Goal: Transaction & Acquisition: Purchase product/service

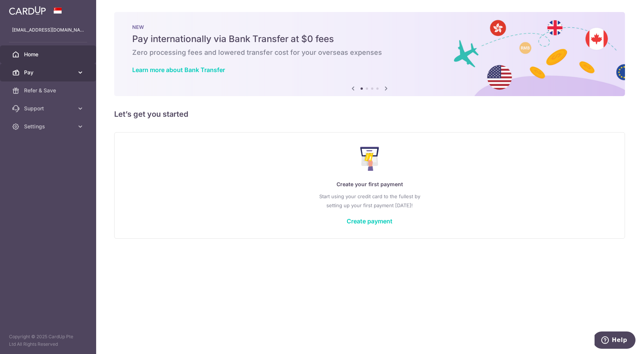
click at [64, 65] on link "Pay" at bounding box center [48, 73] width 96 height 18
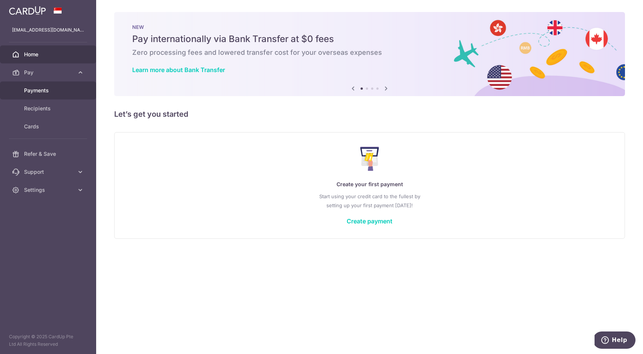
click at [60, 87] on span "Payments" at bounding box center [49, 91] width 50 height 8
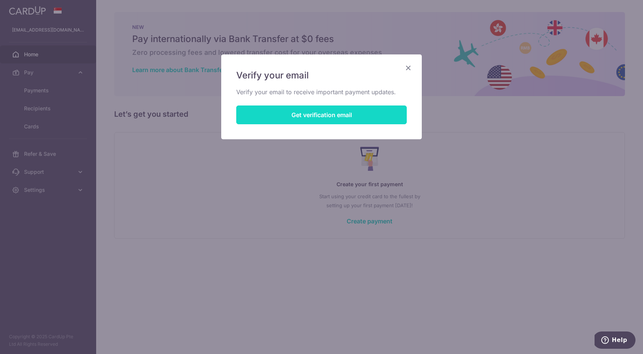
click at [337, 116] on button "Get verification email" at bounding box center [321, 115] width 171 height 19
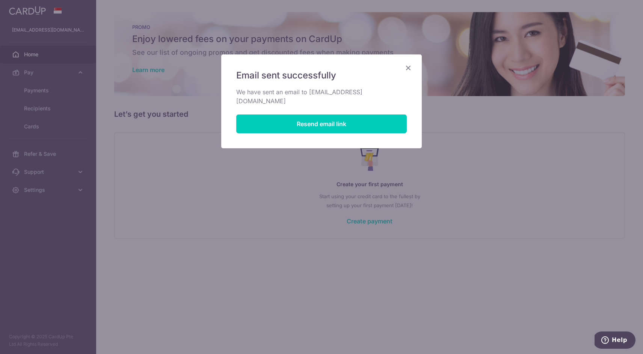
click at [406, 70] on icon "Close" at bounding box center [408, 67] width 9 height 9
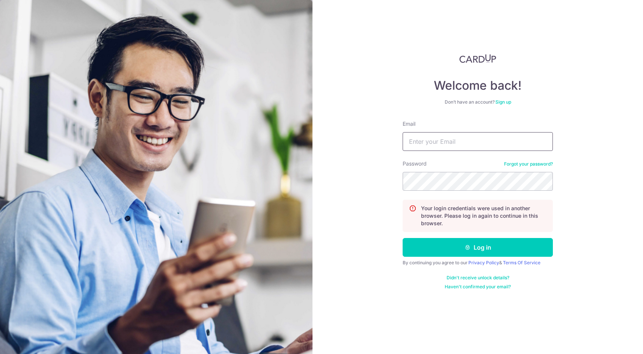
click at [500, 145] on input "Email" at bounding box center [478, 141] width 150 height 19
type input "yiwenandong@gmail.com"
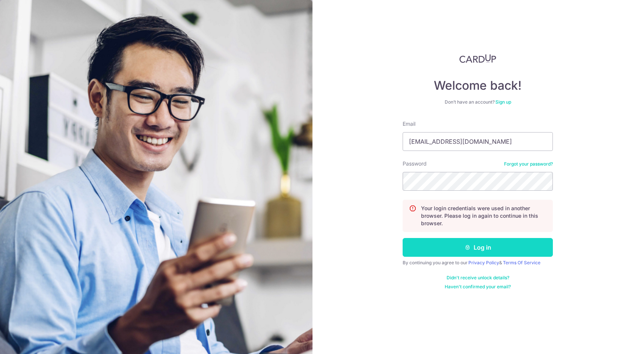
click at [465, 248] on icon "submit" at bounding box center [468, 248] width 6 height 6
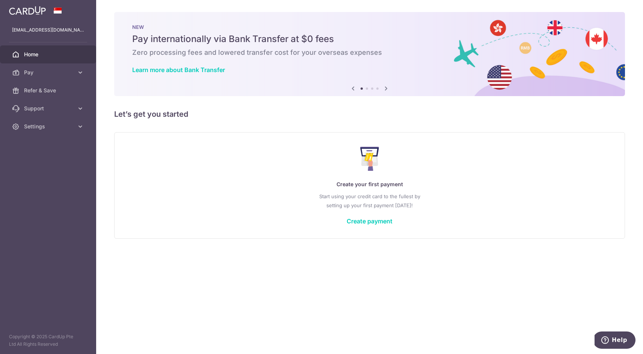
click at [23, 62] on link "Home" at bounding box center [48, 54] width 96 height 18
click at [53, 79] on link "Pay" at bounding box center [48, 73] width 96 height 18
click at [41, 82] on link "Refer & Save" at bounding box center [48, 91] width 96 height 18
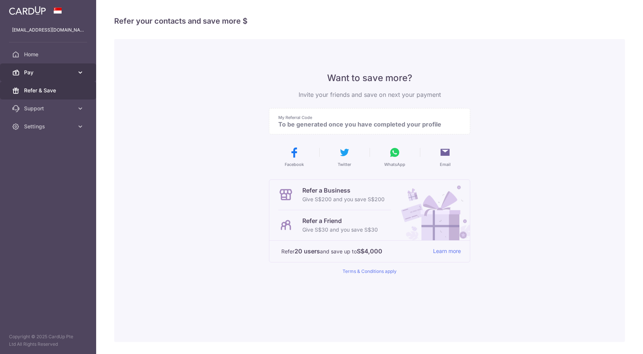
click at [51, 74] on span "Pay" at bounding box center [49, 73] width 50 height 8
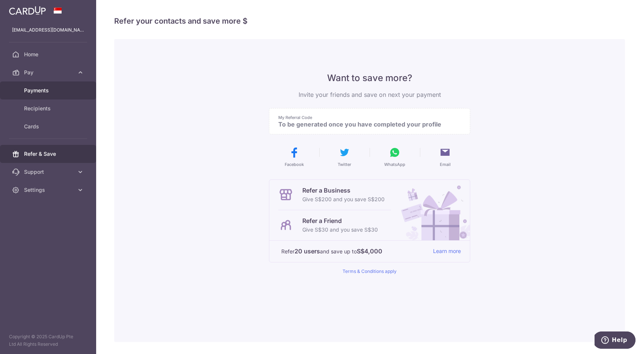
click at [43, 93] on span "Payments" at bounding box center [49, 91] width 50 height 8
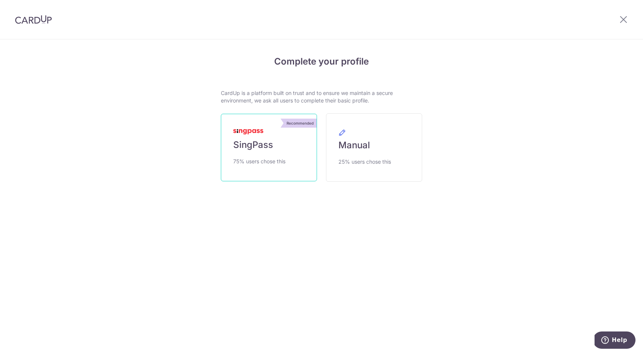
click at [274, 138] on link "Recommended SingPass 75% users chose this" at bounding box center [269, 148] width 96 height 68
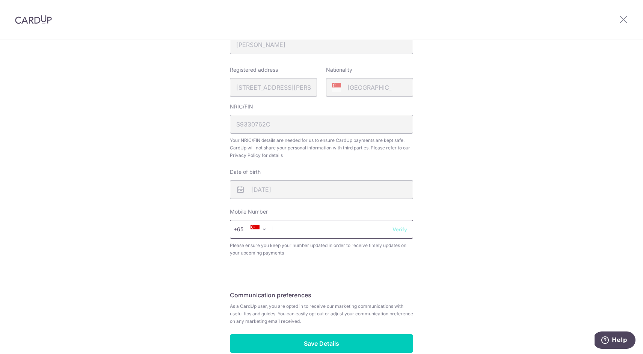
scroll to position [167, 0]
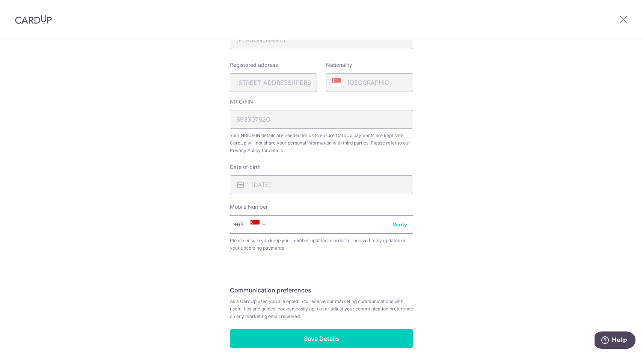
click at [332, 225] on input "text" at bounding box center [321, 224] width 183 height 19
click at [409, 224] on input "81988228" at bounding box center [321, 224] width 183 height 19
type input "81988228"
click at [402, 225] on button "Verify" at bounding box center [400, 225] width 15 height 8
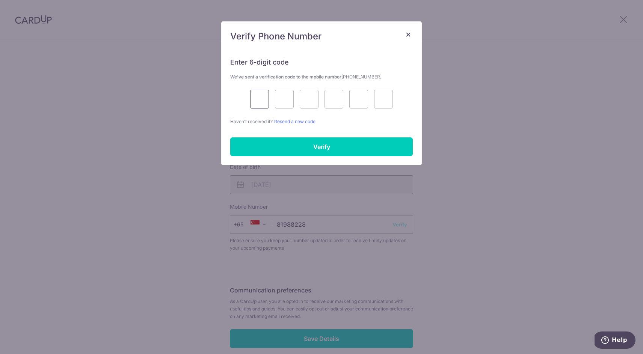
click at [262, 93] on input "text" at bounding box center [259, 99] width 19 height 19
type input "1"
type input "4"
type input "6"
type input "8"
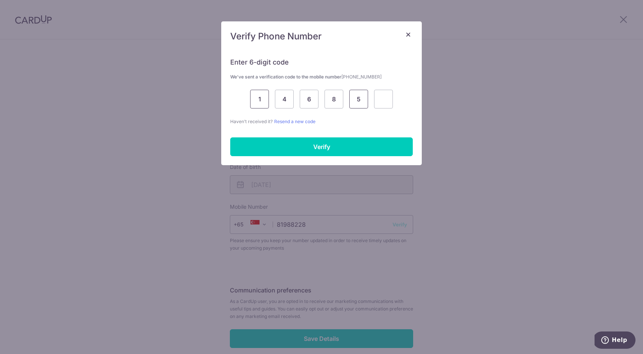
type input "5"
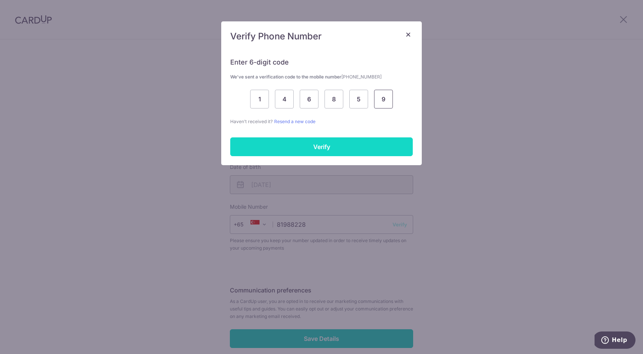
type input "9"
click at [292, 155] on input "Verify" at bounding box center [321, 147] width 183 height 19
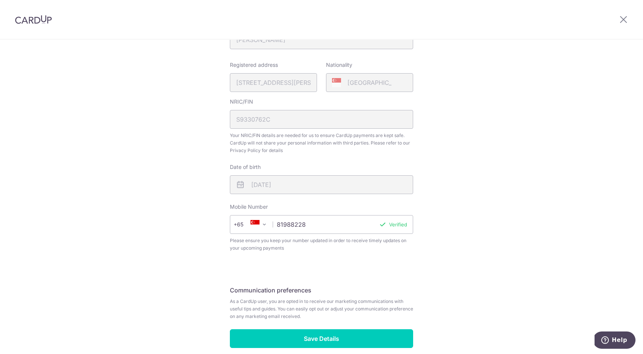
scroll to position [202, 0]
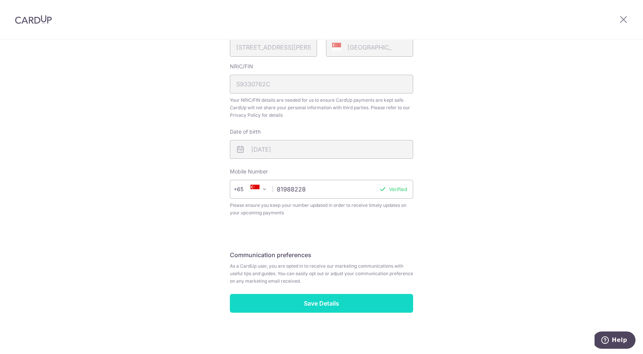
click at [316, 298] on input "Save Details" at bounding box center [321, 303] width 183 height 19
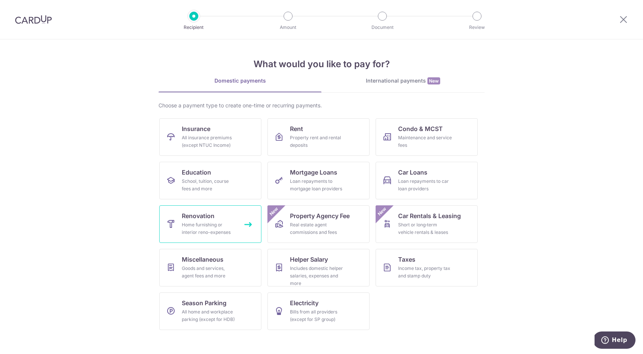
click at [233, 231] on div "Home furnishing or interior reno-expenses" at bounding box center [209, 228] width 54 height 15
click at [207, 230] on div "Home furnishing or interior reno-expenses" at bounding box center [209, 228] width 54 height 15
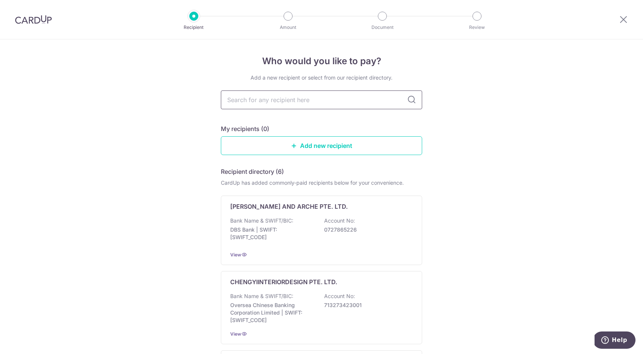
type input "q"
type input "whosehou"
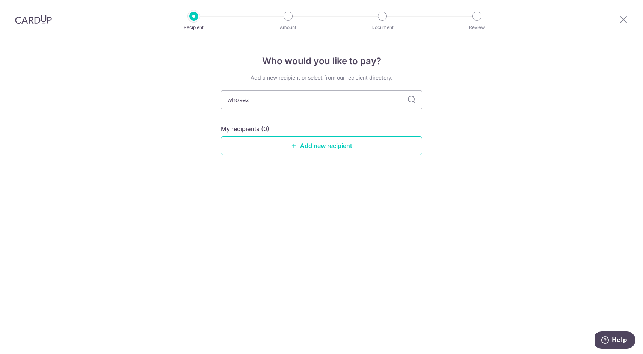
type input "whoseze"
drag, startPoint x: 403, startPoint y: 101, endPoint x: 413, endPoint y: 101, distance: 10.2
click at [413, 101] on icon at bounding box center [411, 99] width 9 height 9
click at [301, 98] on input "whoseze" at bounding box center [321, 100] width 201 height 19
type input "whose"
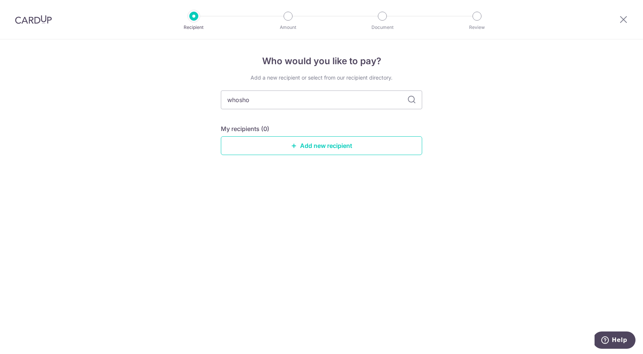
type input "whoshou"
type input "w"
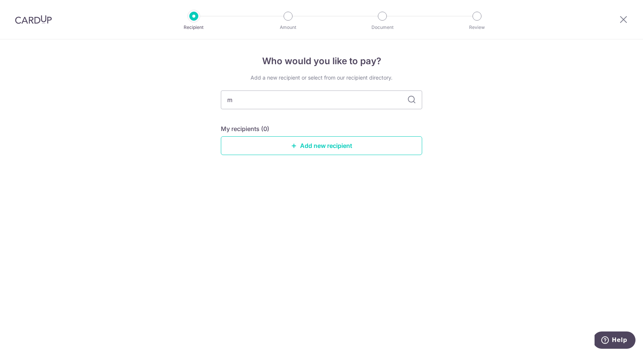
type input "mu"
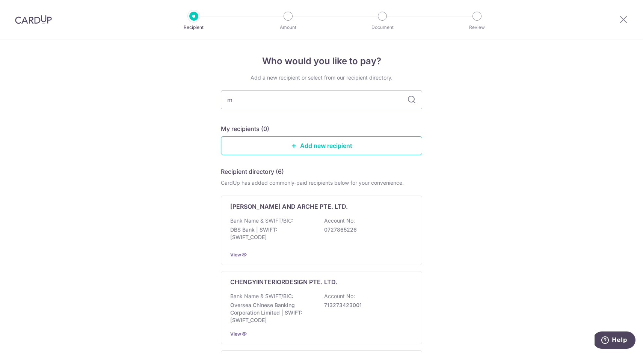
type input "mu"
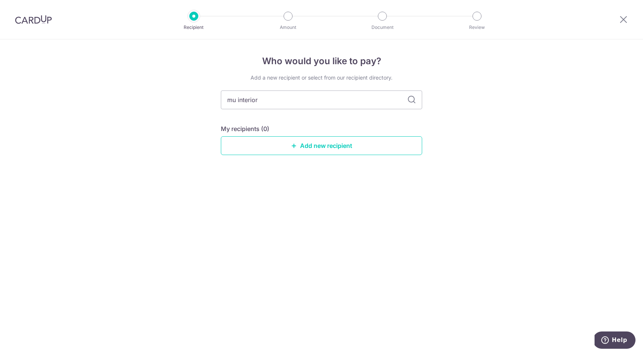
type input "mu interior"
click at [415, 103] on icon at bounding box center [411, 99] width 9 height 9
drag, startPoint x: 272, startPoint y: 103, endPoint x: 206, endPoint y: 97, distance: 66.4
click at [206, 97] on div "Who would you like to pay? Add a new recipient or select from our recipient dir…" at bounding box center [321, 196] width 643 height 315
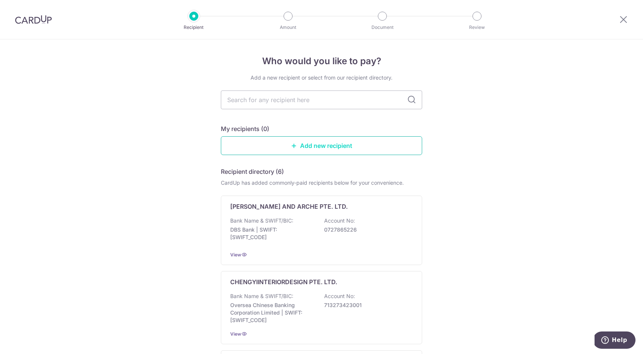
click at [330, 145] on link "Add new recipient" at bounding box center [321, 145] width 201 height 19
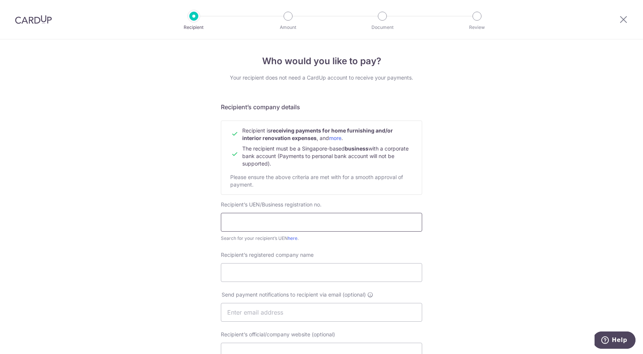
scroll to position [24, 0]
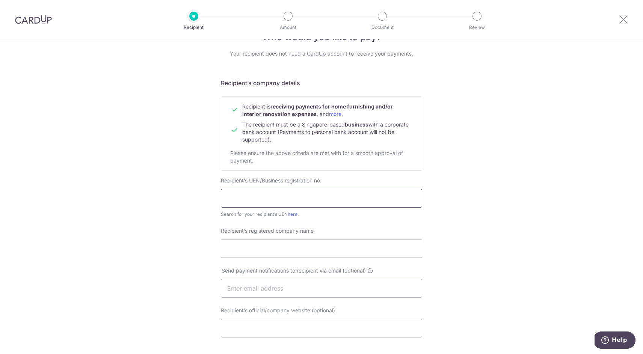
click at [291, 193] on input "text" at bounding box center [321, 198] width 201 height 19
click at [251, 197] on input "53212258B" at bounding box center [321, 198] width 201 height 19
type input "53212528B"
click at [296, 252] on input "Recipient’s registered company name" at bounding box center [321, 248] width 201 height 19
click at [295, 214] on link "here" at bounding box center [293, 215] width 10 height 6
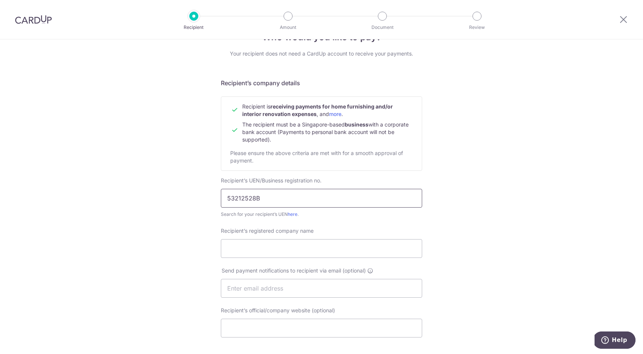
drag, startPoint x: 273, startPoint y: 200, endPoint x: 208, endPoint y: 200, distance: 64.6
click at [208, 200] on div "Who would you like to pay? Your recipient does not need a CardUp account to rec…" at bounding box center [321, 297] width 643 height 565
click at [355, 247] on input "Recipient’s registered company name" at bounding box center [321, 248] width 201 height 19
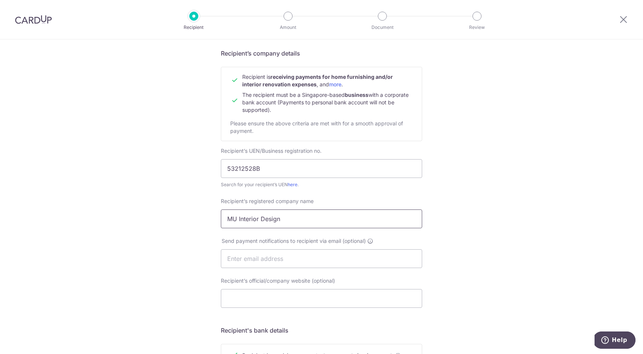
scroll to position [64, 0]
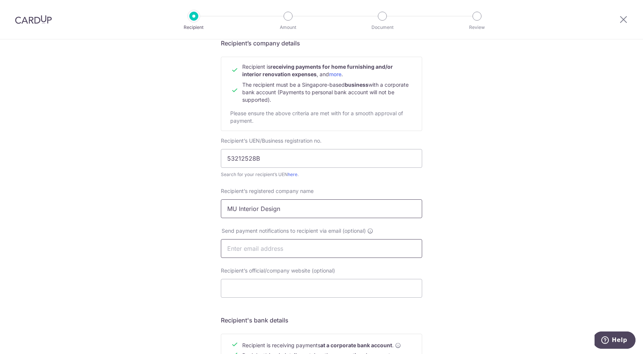
type input "MU Interior Design"
click at [334, 249] on input "text" at bounding box center [321, 248] width 201 height 19
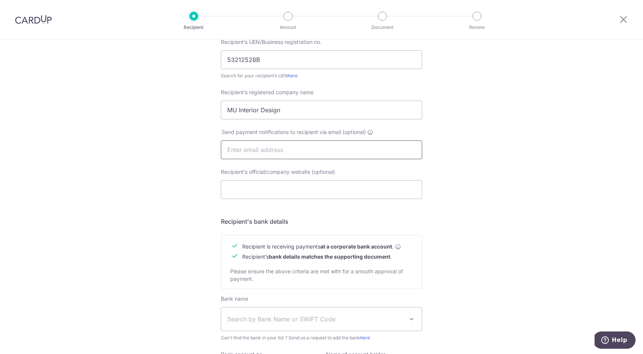
scroll to position [192, 0]
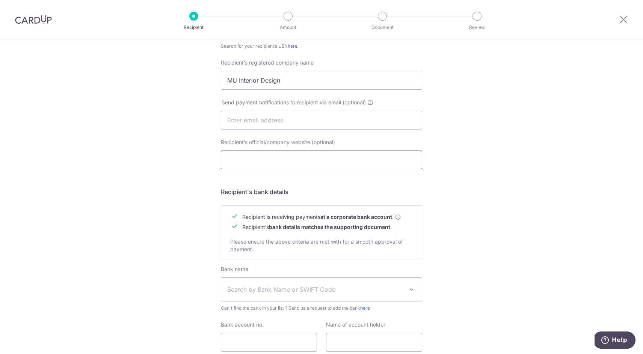
click at [321, 163] on input "Recipient’s official/company website (optional)" at bounding box center [321, 160] width 201 height 19
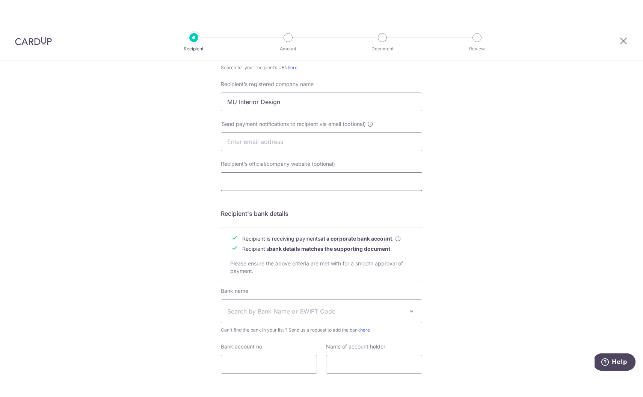
scroll to position [251, 0]
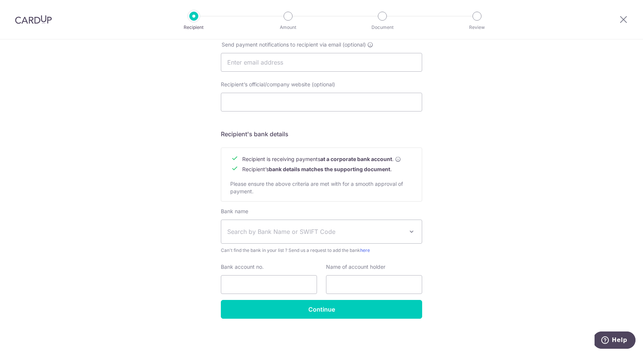
click at [305, 235] on span "Search by Bank Name or SWIFT Code" at bounding box center [315, 231] width 177 height 9
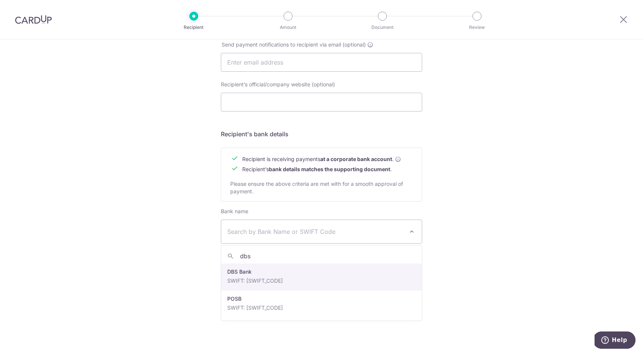
type input "dbs"
select select "6"
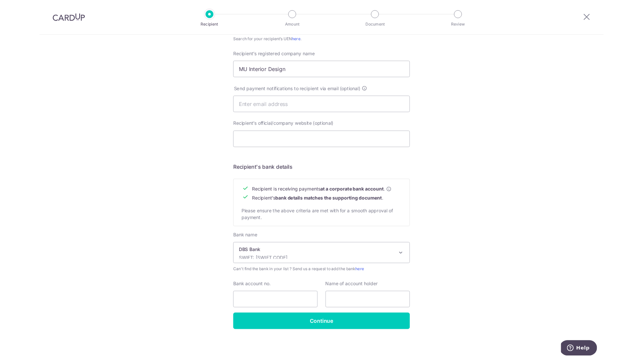
scroll to position [245, 0]
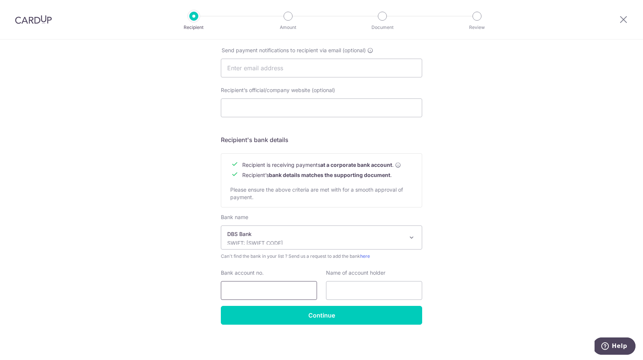
click at [281, 295] on input "Bank account no." at bounding box center [269, 290] width 96 height 19
type input "0179054265"
click at [307, 110] on input "Recipient’s official/company website (optional)" at bounding box center [321, 107] width 201 height 19
click at [515, 157] on div "Who would you like to pay? Your recipient does not need a CardUp account to rec…" at bounding box center [321, 77] width 643 height 565
click at [344, 288] on input "text" at bounding box center [374, 290] width 96 height 19
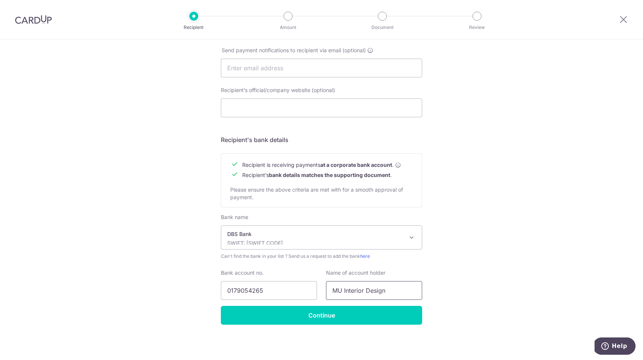
type input "MU Interior Design"
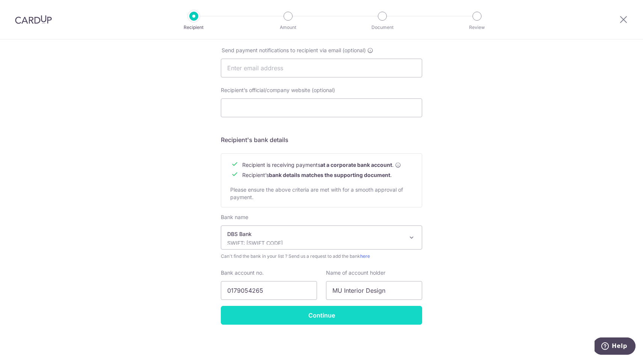
click at [301, 318] on input "Continue" at bounding box center [321, 315] width 201 height 19
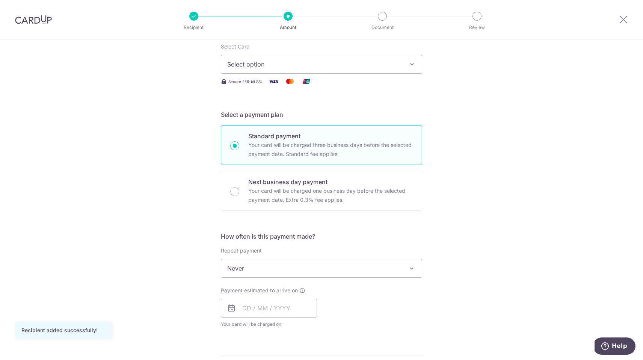
scroll to position [100, 0]
click at [413, 266] on span at bounding box center [411, 266] width 9 height 9
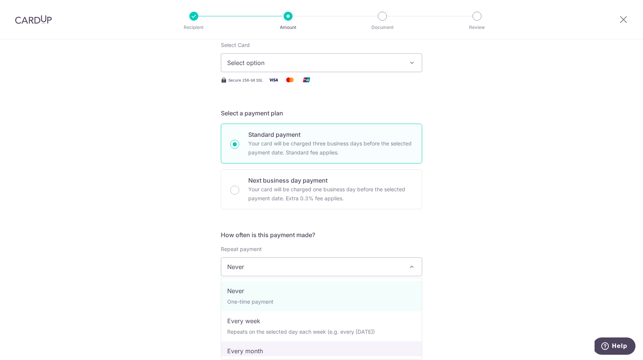
select select "3"
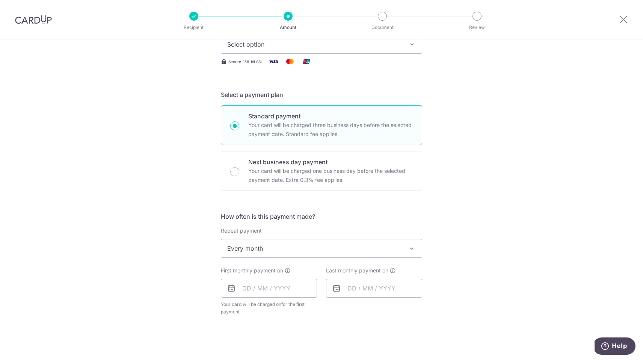
scroll to position [130, 0]
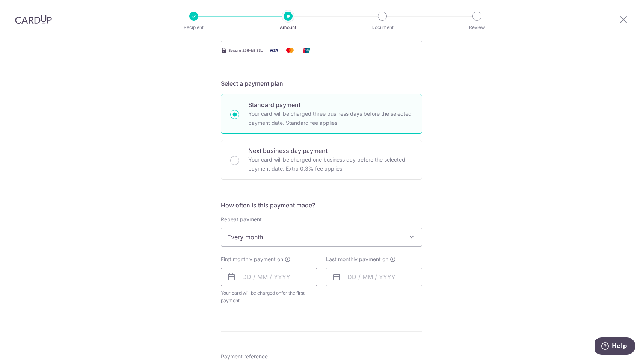
click at [263, 279] on input "text" at bounding box center [269, 277] width 96 height 19
click at [297, 346] on link "11" at bounding box center [296, 345] width 12 height 12
type input "[DATE]"
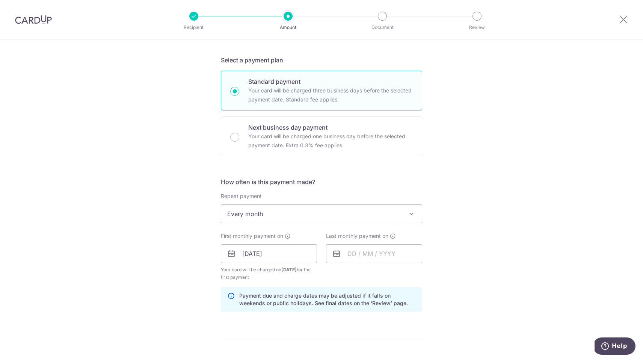
scroll to position [163, 0]
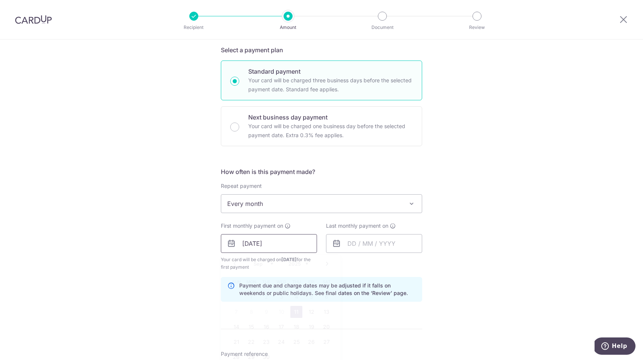
click at [275, 241] on input "[DATE]" at bounding box center [269, 243] width 96 height 19
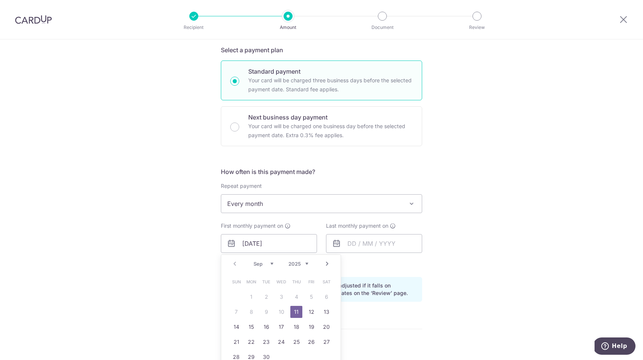
click at [507, 279] on div "Tell us more about your payment Enter payment amount SGD Recipient added succes…" at bounding box center [321, 260] width 643 height 768
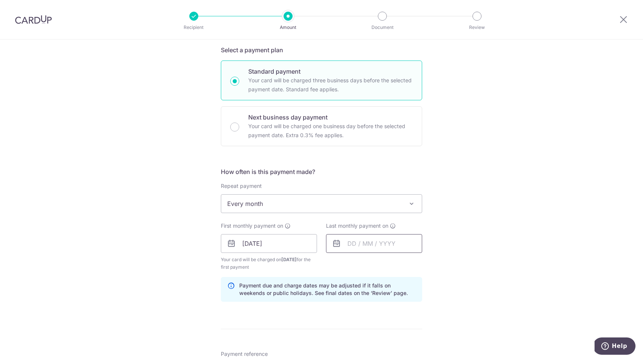
click at [360, 235] on input "text" at bounding box center [374, 243] width 96 height 19
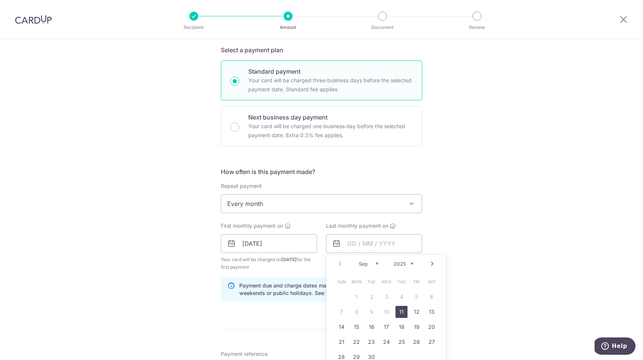
click at [377, 264] on select "Sep Oct Nov Dec" at bounding box center [369, 264] width 20 height 6
click at [434, 325] on link "20" at bounding box center [432, 327] width 12 height 12
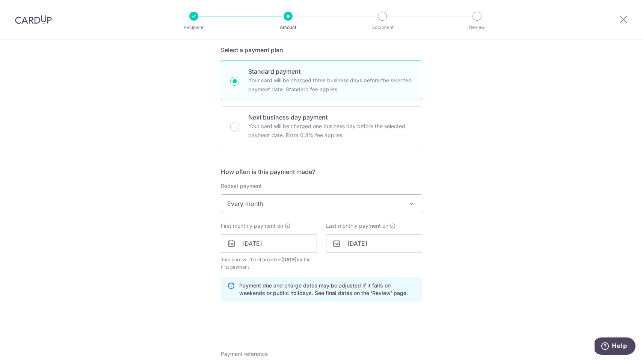
click at [467, 278] on div "Tell us more about your payment Enter payment amount SGD Recipient added succes…" at bounding box center [321, 260] width 643 height 768
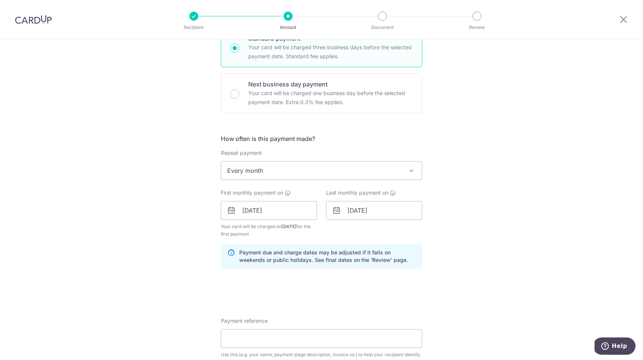
scroll to position [197, 0]
click at [413, 210] on input "[DATE]" at bounding box center [374, 209] width 96 height 19
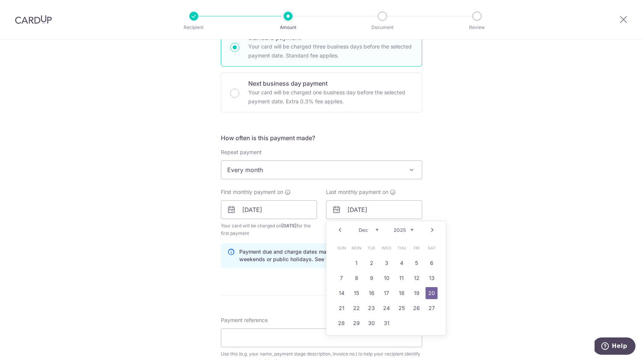
click at [379, 233] on div "Sep Oct Nov [DATE] 2026 2027 2028 2029 2030 2031 2032 2033 2034 2035" at bounding box center [386, 230] width 55 height 6
click at [377, 231] on select "Sep Oct Nov Dec" at bounding box center [369, 230] width 20 height 6
click at [402, 231] on select "2025 2026 2027 2028 2029 2030 2031 2032 2033 2034 2035" at bounding box center [404, 230] width 20 height 6
click at [369, 224] on div "Prev Next Jan Feb Mar Apr May Jun [DATE] Aug Sep Oct Nov [DATE] 2026 2027 2028 …" at bounding box center [386, 230] width 119 height 18
click at [367, 230] on select "Jan Feb Mar Apr May Jun [DATE] Aug Sep Oct Nov Dec" at bounding box center [369, 230] width 20 height 6
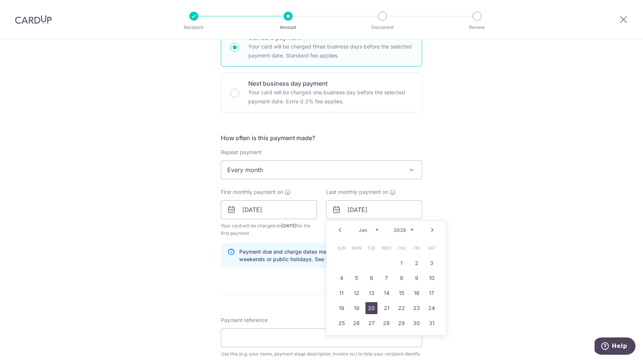
click at [373, 307] on link "20" at bounding box center [372, 308] width 12 height 12
type input "[DATE]"
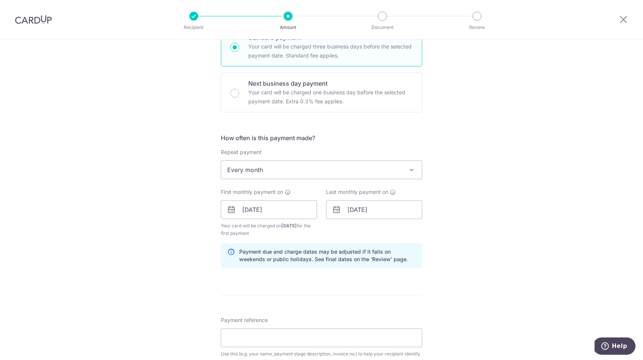
click at [534, 261] on div "Tell us more about your payment Enter payment amount SGD Recipient added succes…" at bounding box center [321, 227] width 643 height 768
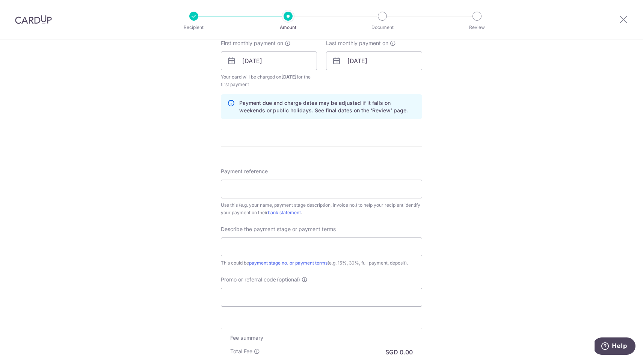
scroll to position [350, 0]
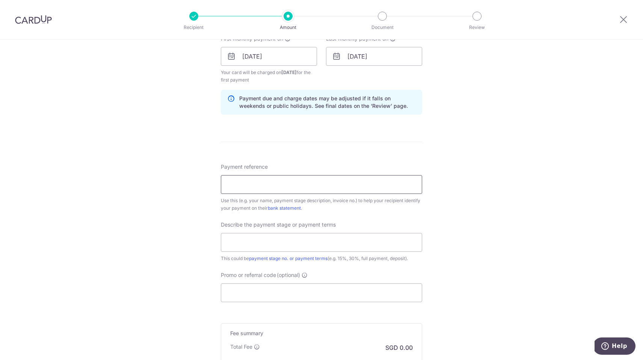
click at [393, 183] on input "Payment reference" at bounding box center [321, 184] width 201 height 19
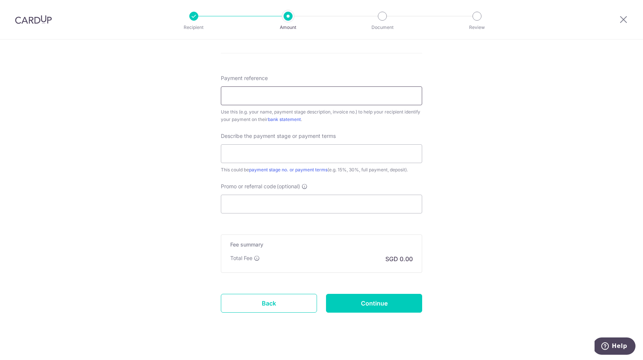
scroll to position [448, 0]
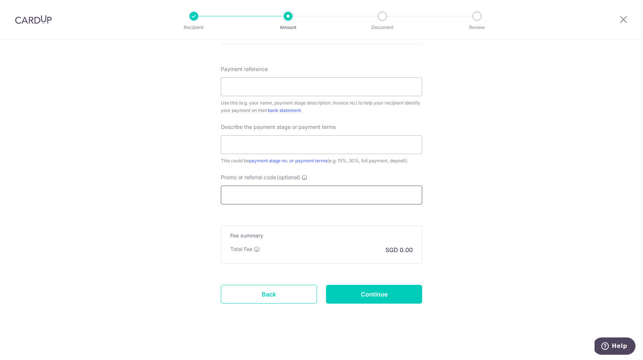
click at [272, 190] on input "Promo or referral code (optional)" at bounding box center [321, 195] width 201 height 19
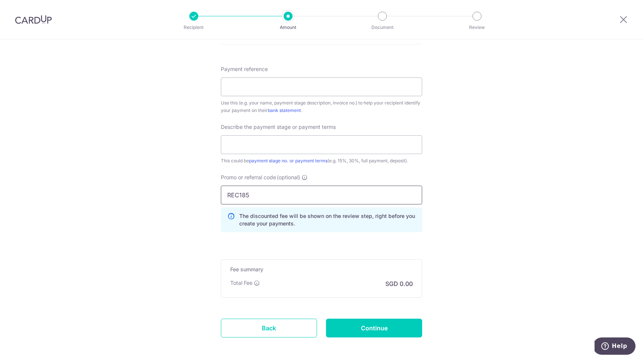
type input "REC185"
drag, startPoint x: 492, startPoint y: 225, endPoint x: 376, endPoint y: 205, distance: 117.1
click at [366, 205] on div "REC185 The discounted fee will be shown on the review step, right before you cr…" at bounding box center [321, 209] width 201 height 47
click at [377, 150] on input "text" at bounding box center [321, 144] width 201 height 19
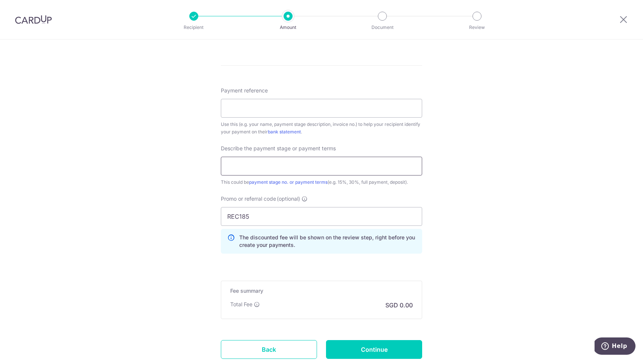
scroll to position [432, 0]
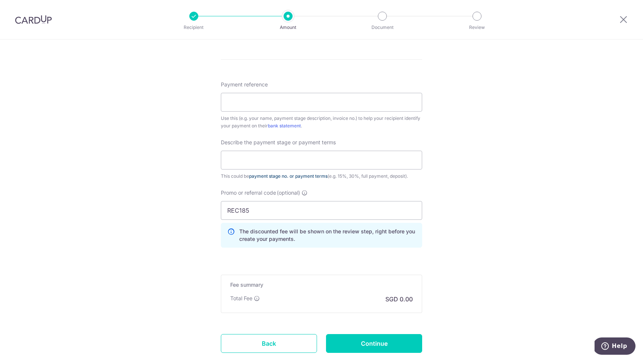
click at [276, 177] on link "payment stage no. or payment terms" at bounding box center [288, 176] width 79 height 6
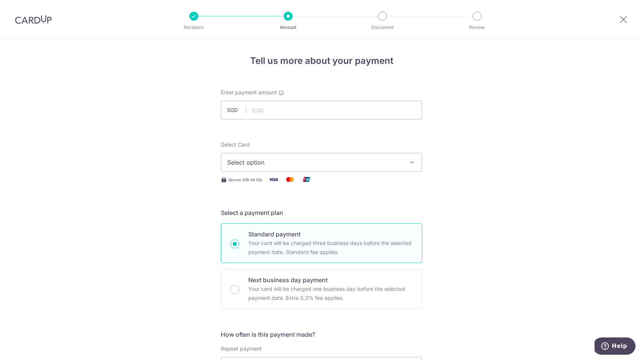
scroll to position [0, 0]
click at [286, 110] on input "text" at bounding box center [321, 110] width 201 height 19
type input "19,700.00"
click at [399, 160] on span "Select option" at bounding box center [314, 162] width 175 height 9
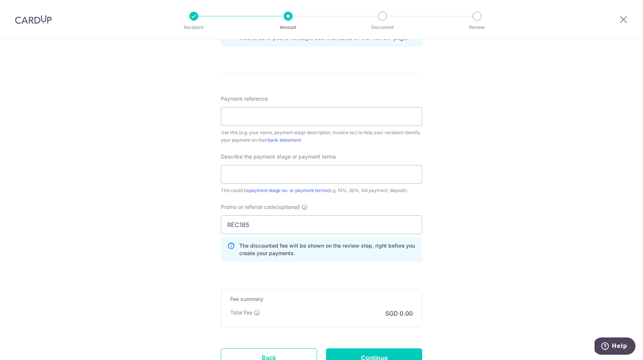
scroll to position [413, 0]
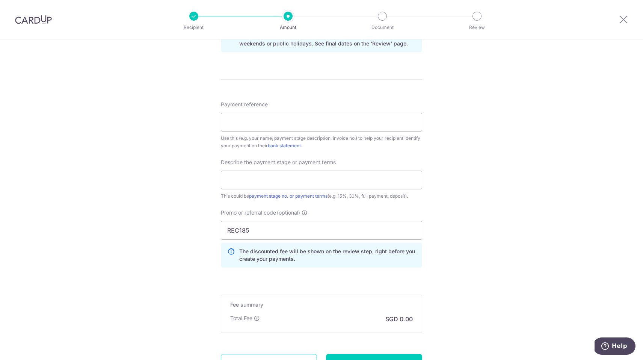
click at [360, 133] on div "Payment reference Use this (e.g. your name, payment stage description, invoice …" at bounding box center [321, 125] width 201 height 49
click at [358, 125] on input "Payment reference" at bounding box center [321, 122] width 201 height 19
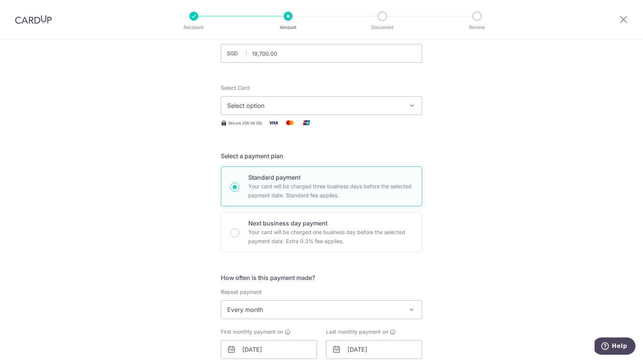
scroll to position [0, 0]
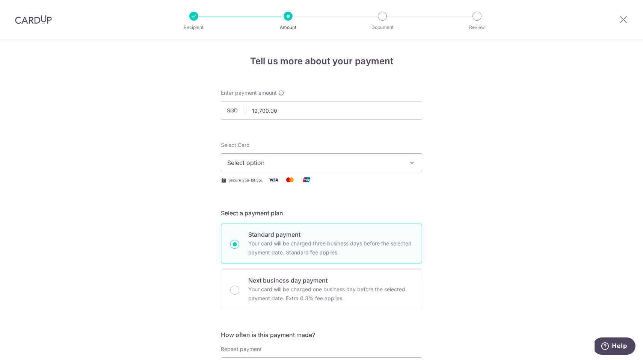
click at [416, 160] on icon "button" at bounding box center [412, 163] width 8 height 8
click at [388, 183] on span "Add credit card" at bounding box center [328, 184] width 175 height 8
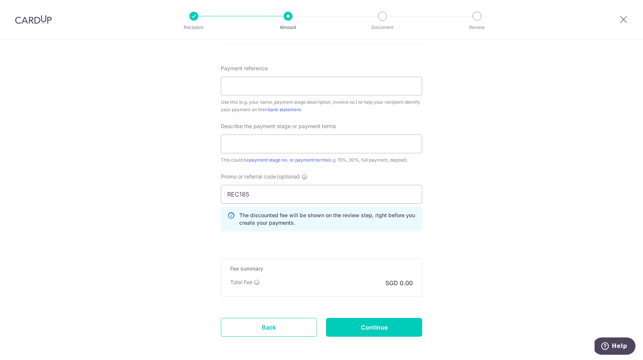
scroll to position [646, 0]
